Goal: Transaction & Acquisition: Book appointment/travel/reservation

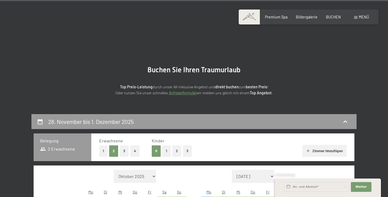
select select "2025-11-01"
select select "2025-12-01"
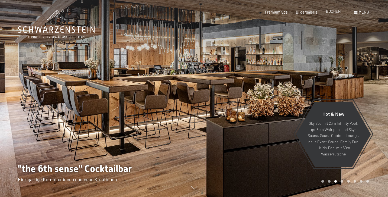
click at [333, 13] on span "BUCHEN" at bounding box center [333, 11] width 15 height 5
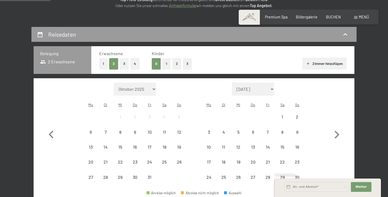
scroll to position [96, 0]
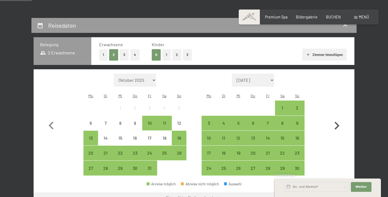
click at [336, 121] on icon "button" at bounding box center [337, 126] width 16 height 16
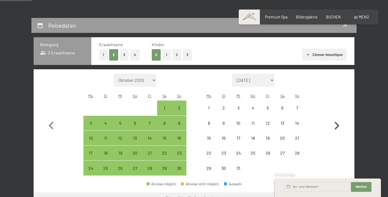
select select "[DATE]"
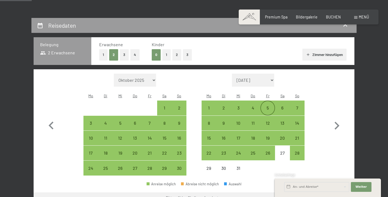
click at [271, 106] on div "5" at bounding box center [268, 113] width 14 height 14
select select "[DATE]"
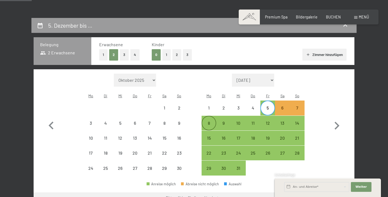
click at [211, 121] on div "8" at bounding box center [209, 128] width 14 height 14
select select "[DATE]"
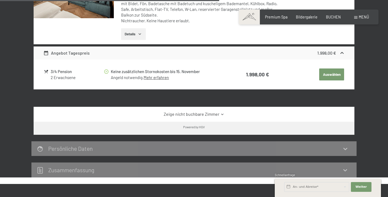
scroll to position [390, 0]
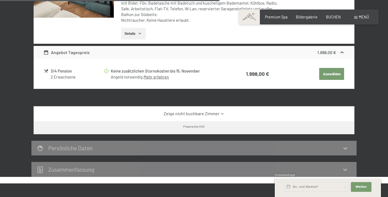
click at [204, 110] on link "Zeige nicht buchbare Zimmer" at bounding box center [194, 113] width 302 height 6
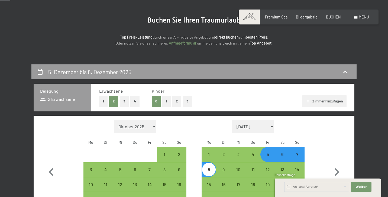
scroll to position [50, 0]
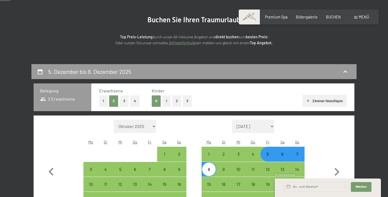
click at [320, 156] on div "Monat/Jahr Oktober 2025 [DATE] Dezember 2025 Januar 2026 Februar 2026 März 2026…" at bounding box center [194, 171] width 302 height 102
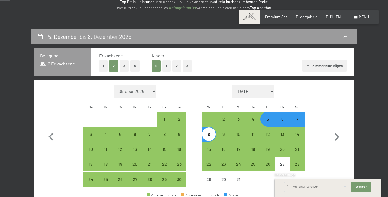
scroll to position [94, 0]
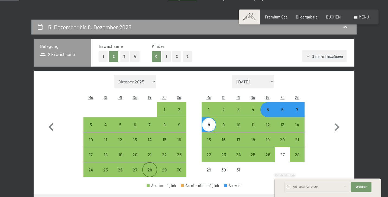
click at [149, 167] on div "28" at bounding box center [150, 174] width 14 height 14
select select "[DATE]"
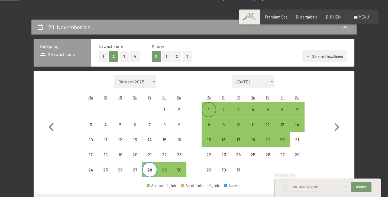
click at [207, 107] on div "1" at bounding box center [209, 114] width 14 height 14
select select "[DATE]"
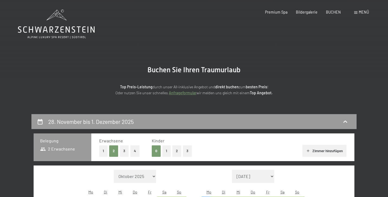
scroll to position [0, 0]
